Goal: Navigation & Orientation: Find specific page/section

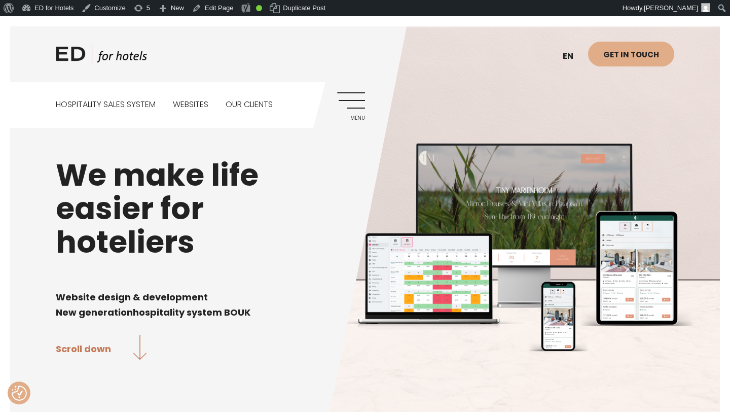
click at [351, 104] on link "Menu" at bounding box center [351, 106] width 28 height 28
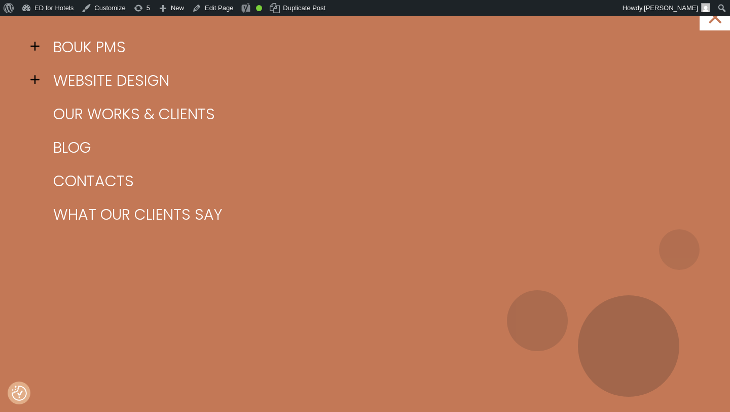
click at [40, 43] on span at bounding box center [37, 46] width 15 height 15
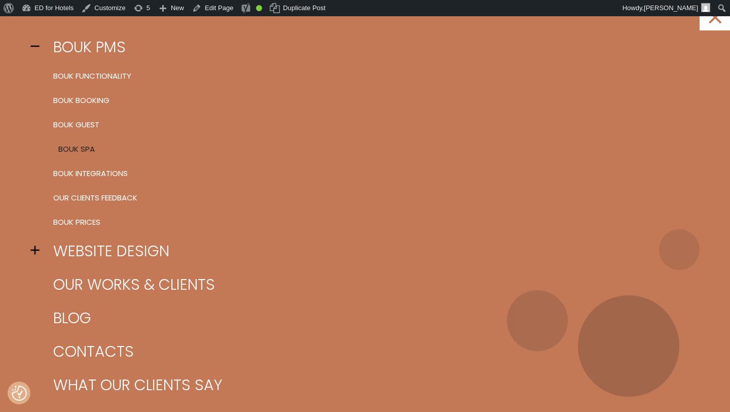
click at [86, 148] on link "BOUK SPA" at bounding box center [378, 149] width 654 height 24
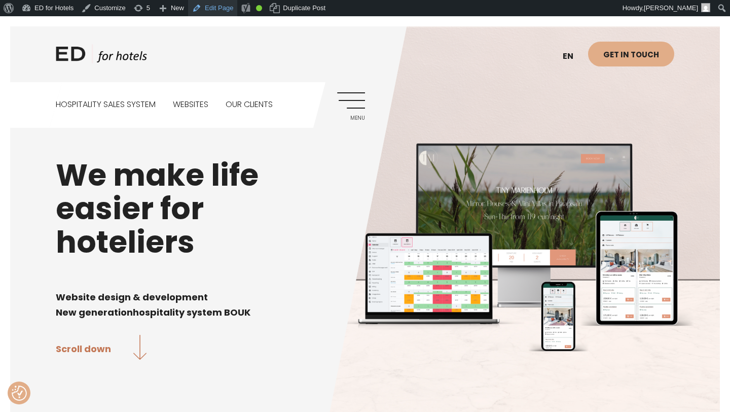
click at [226, 6] on link "Edit Page" at bounding box center [212, 8] width 49 height 16
